Goal: Task Accomplishment & Management: Use online tool/utility

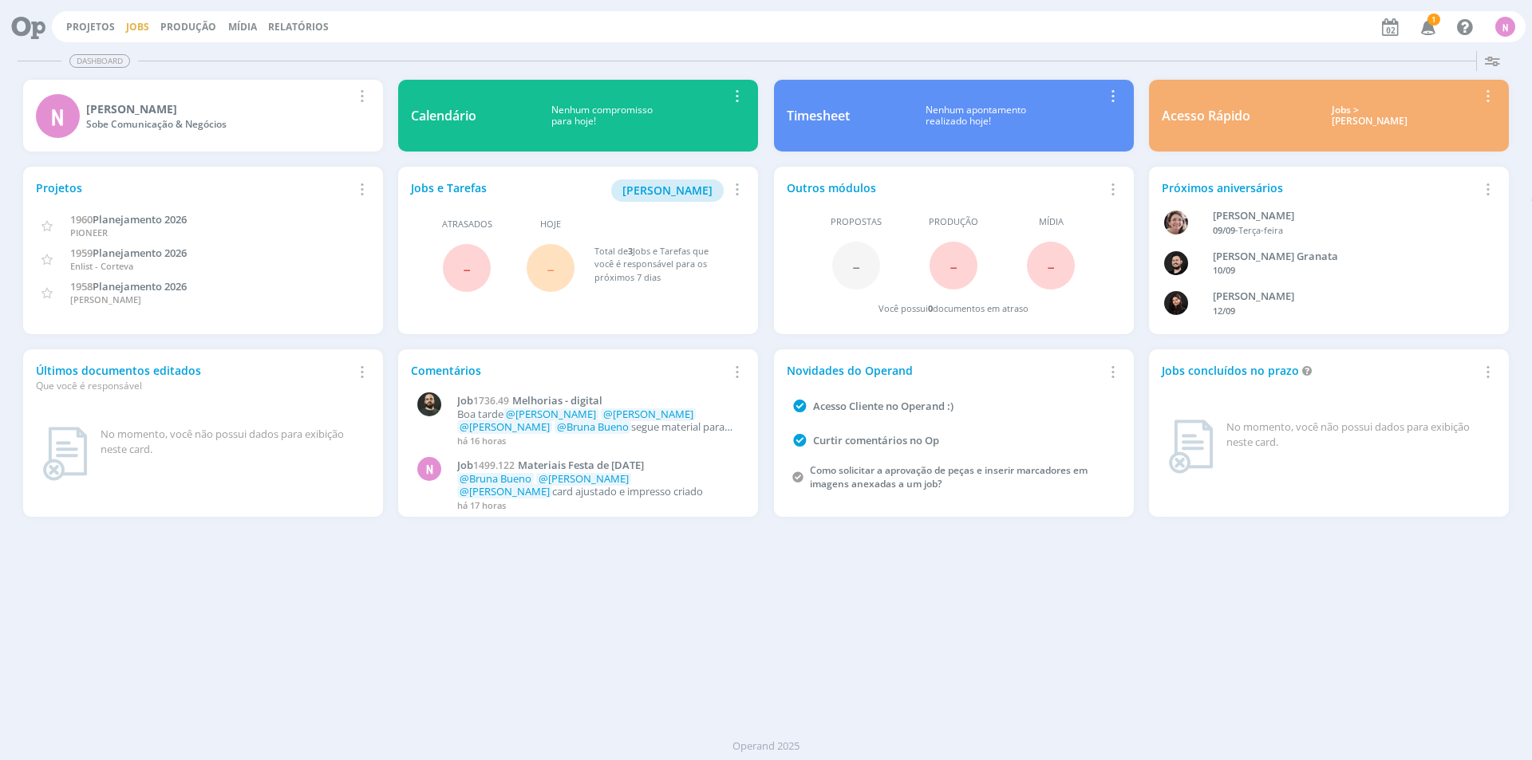
click at [140, 26] on link "Jobs" at bounding box center [137, 27] width 23 height 14
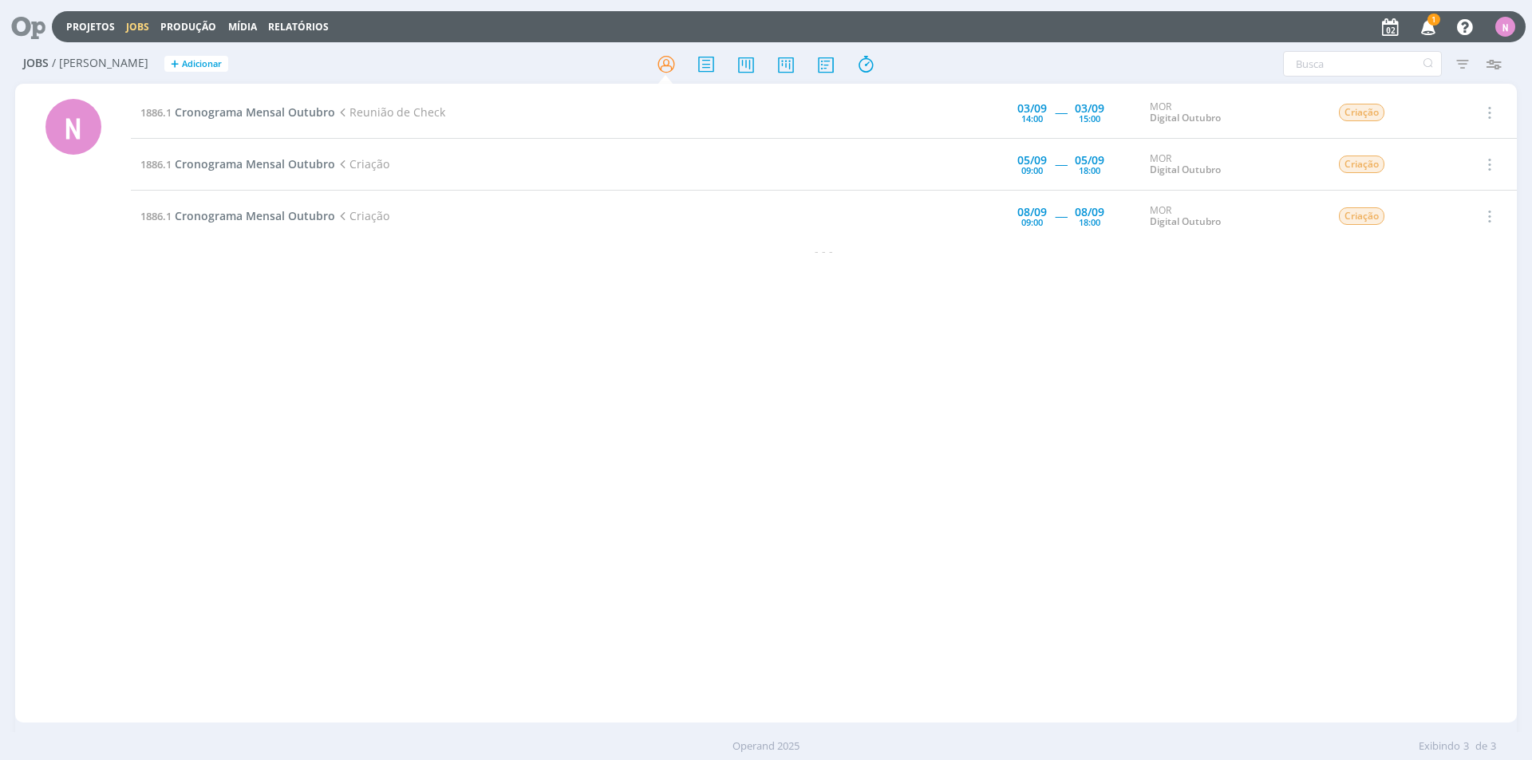
click at [1439, 13] on icon "button" at bounding box center [1428, 26] width 28 height 27
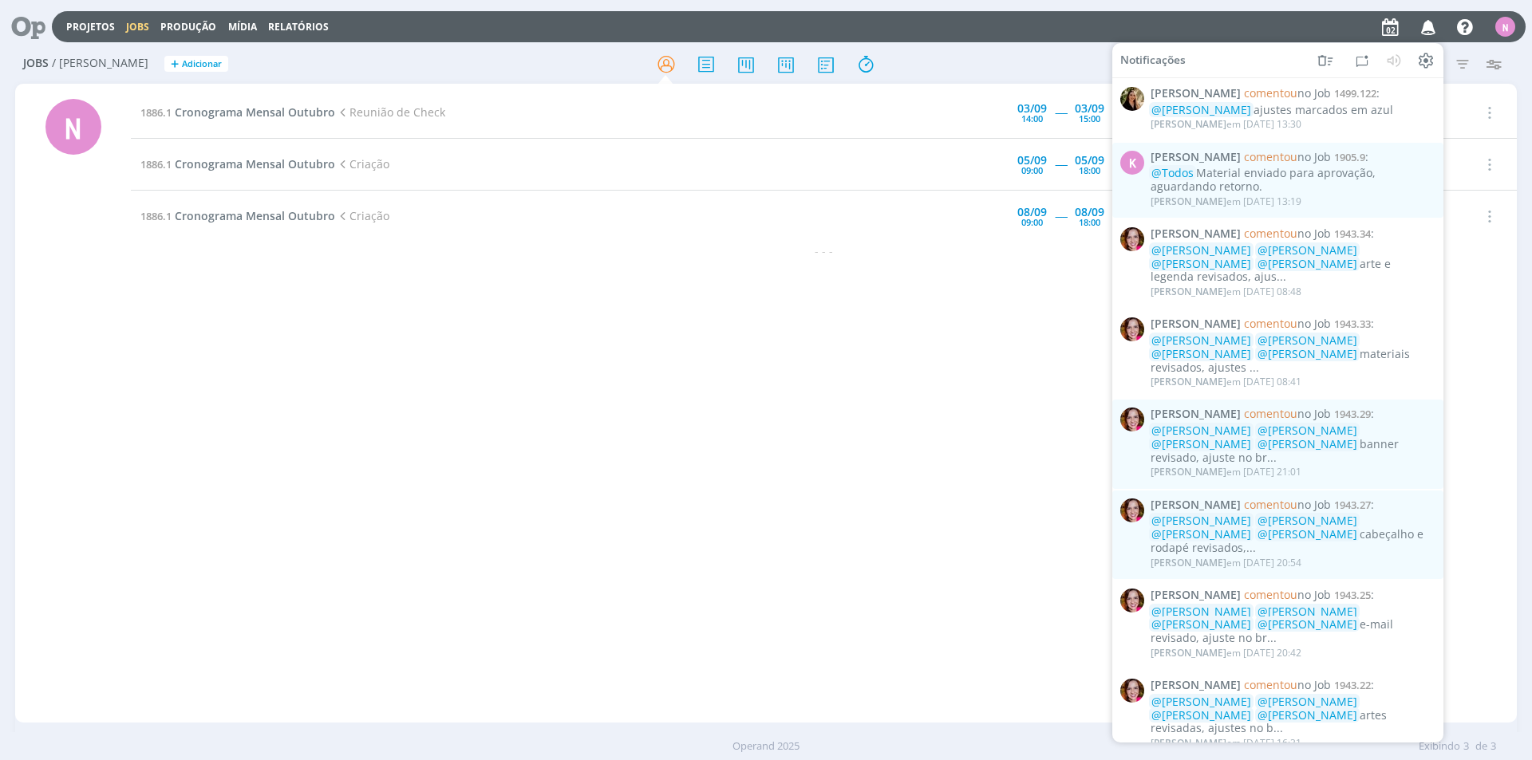
click at [1437, 15] on icon "button" at bounding box center [1428, 26] width 28 height 27
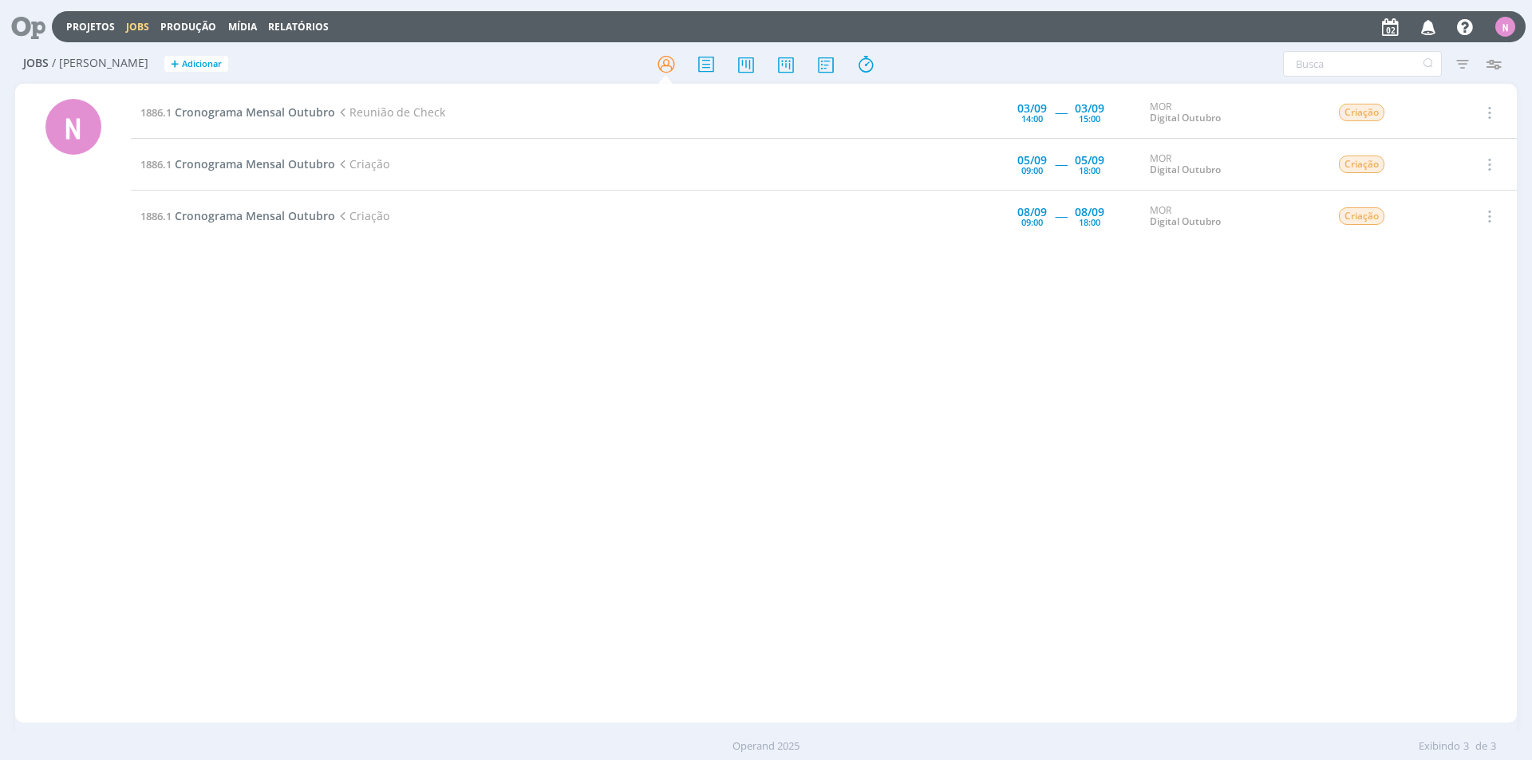
click at [266, 103] on td "1886.1 Cronograma Mensal Outubro Reunião de Check" at bounding box center [508, 113] width 754 height 52
click at [268, 107] on span "Cronograma Mensal Outubro" at bounding box center [255, 111] width 160 height 15
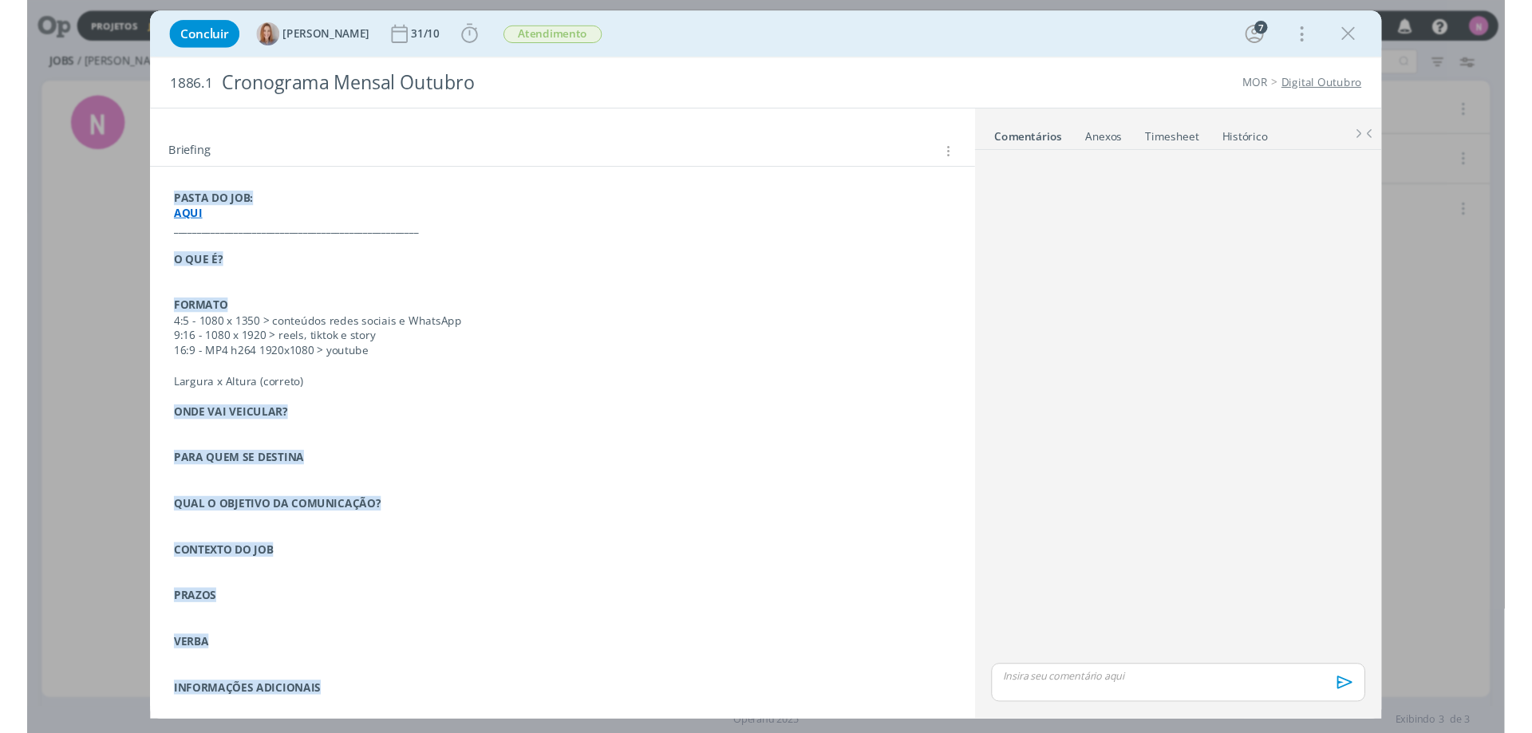
scroll to position [45, 0]
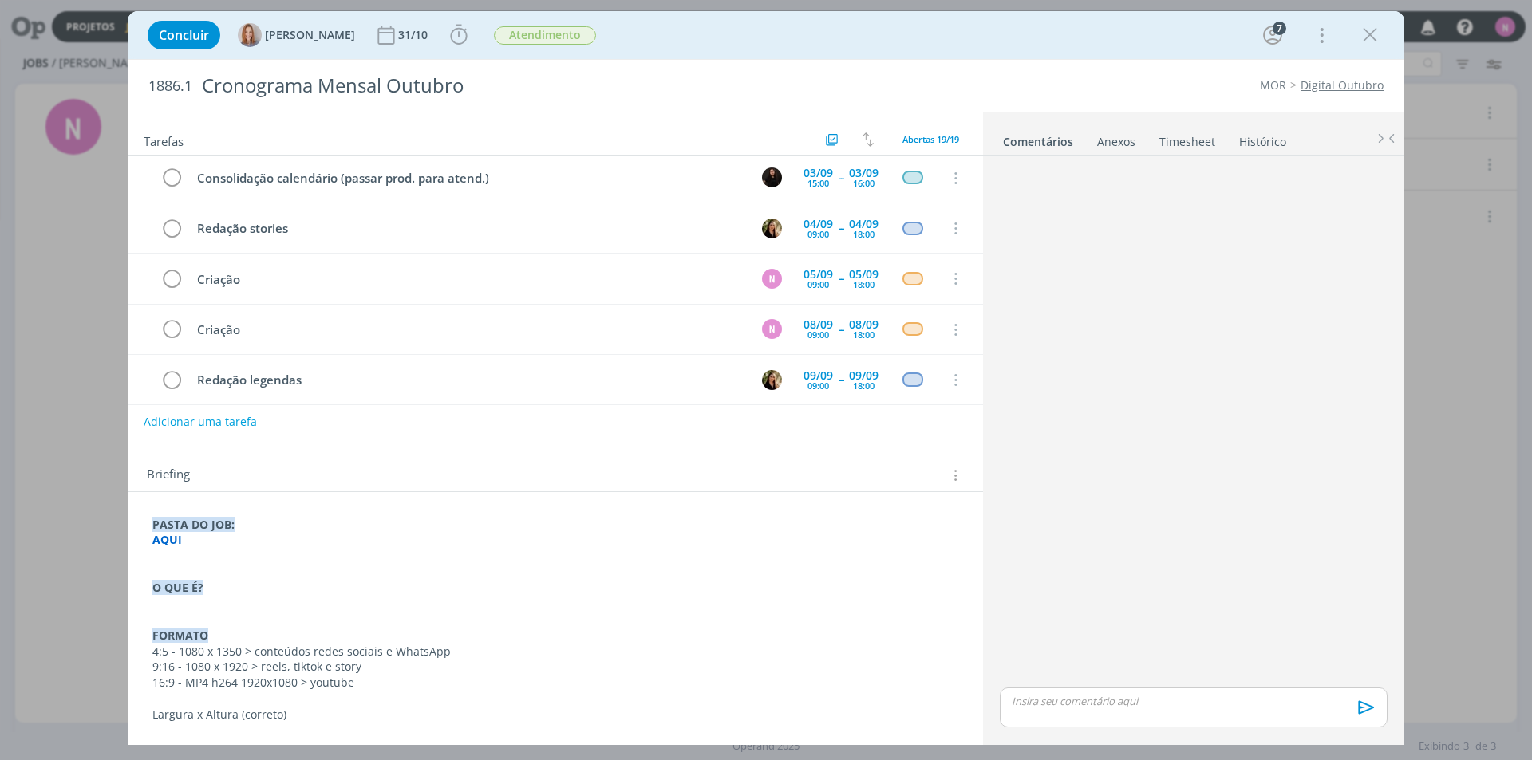
click at [165, 538] on strong "AQUI" at bounding box center [167, 539] width 30 height 15
click at [231, 567] on link "[URL][DOMAIN_NAME]" at bounding box center [256, 570] width 120 height 21
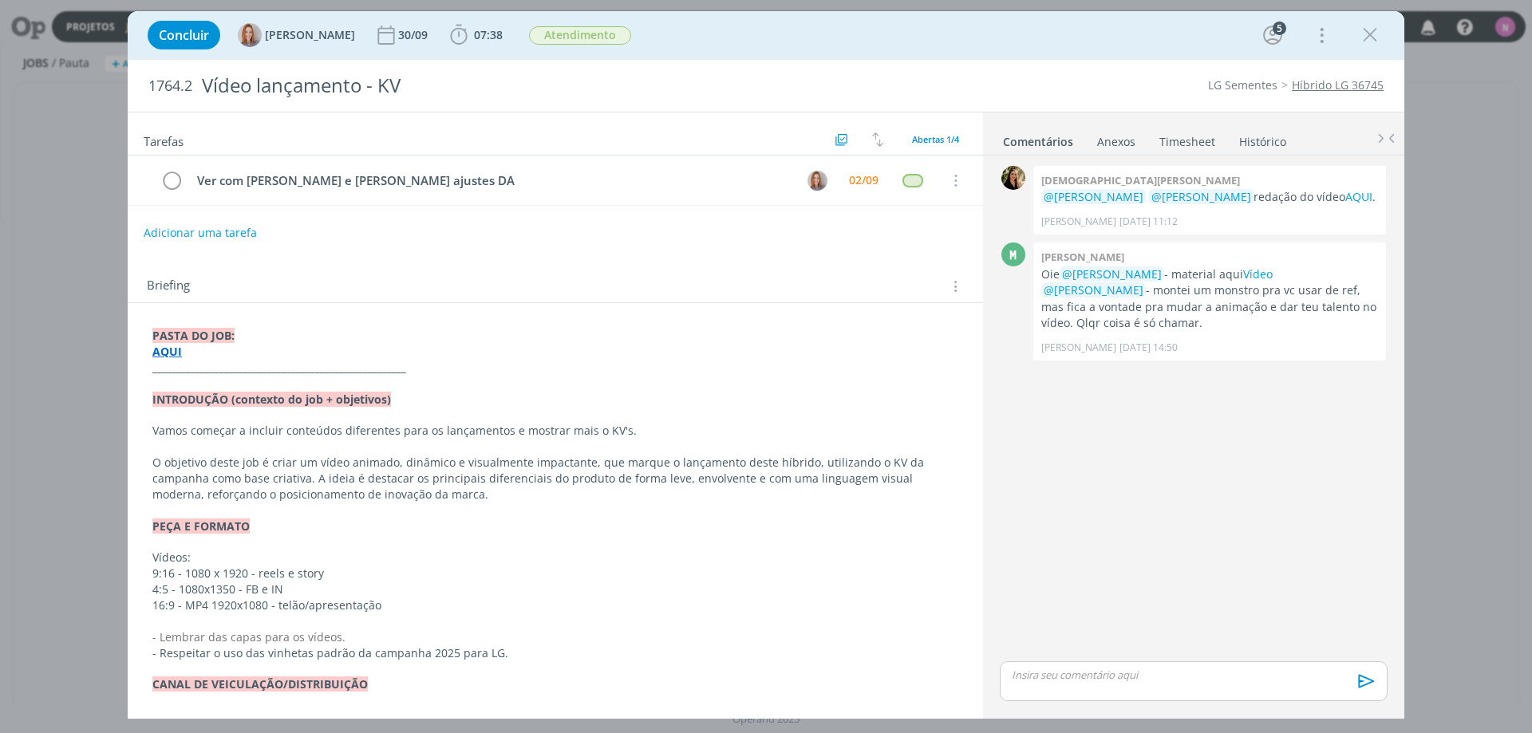
click at [173, 348] on strong "AQUI" at bounding box center [167, 351] width 30 height 15
click at [172, 355] on strong "AQUI" at bounding box center [168, 352] width 30 height 15
click at [207, 383] on link "https://sobeae.sharepoint.com/:f:/s/SOBEAE/Et_n3goykn5KupJII4gVzH4B5xBb6bJSBDAJ…" at bounding box center [256, 383] width 120 height 21
